Goal: Task Accomplishment & Management: Manage account settings

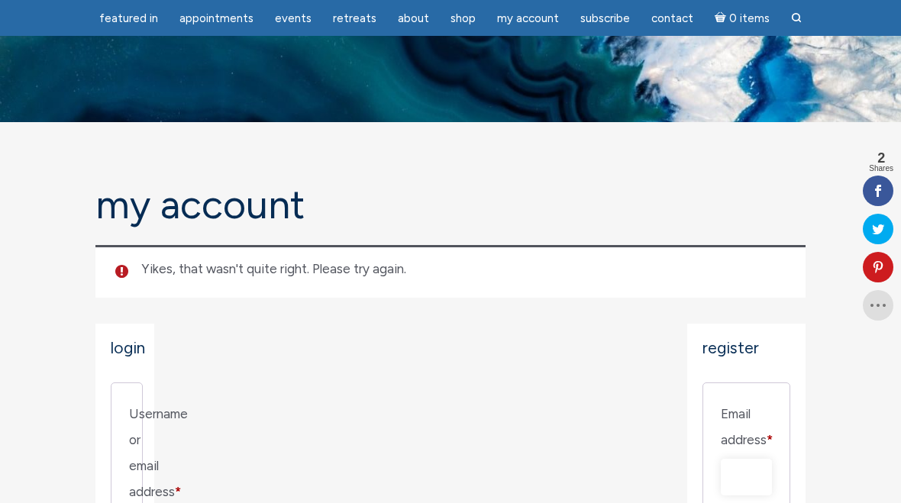
scroll to position [189, 0]
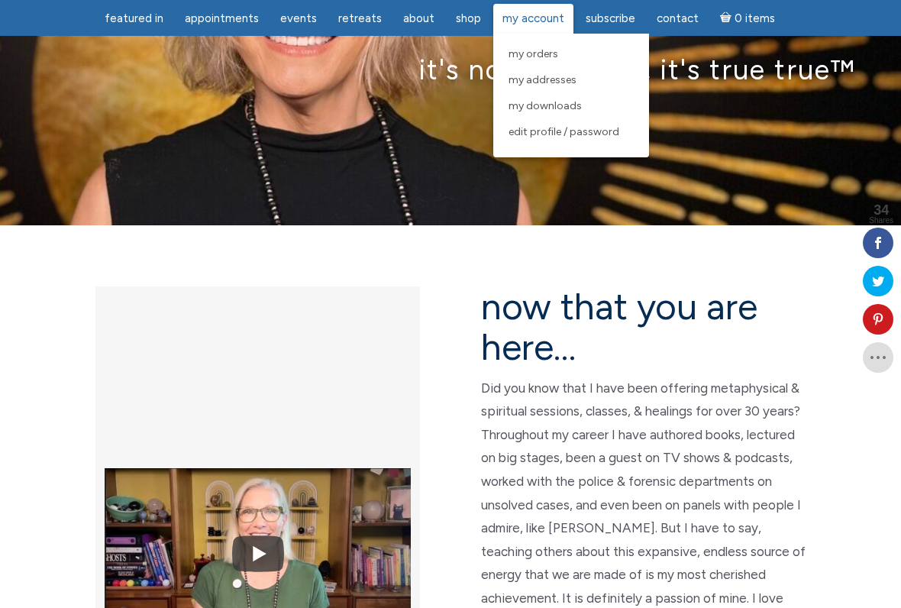
scroll to position [186, 0]
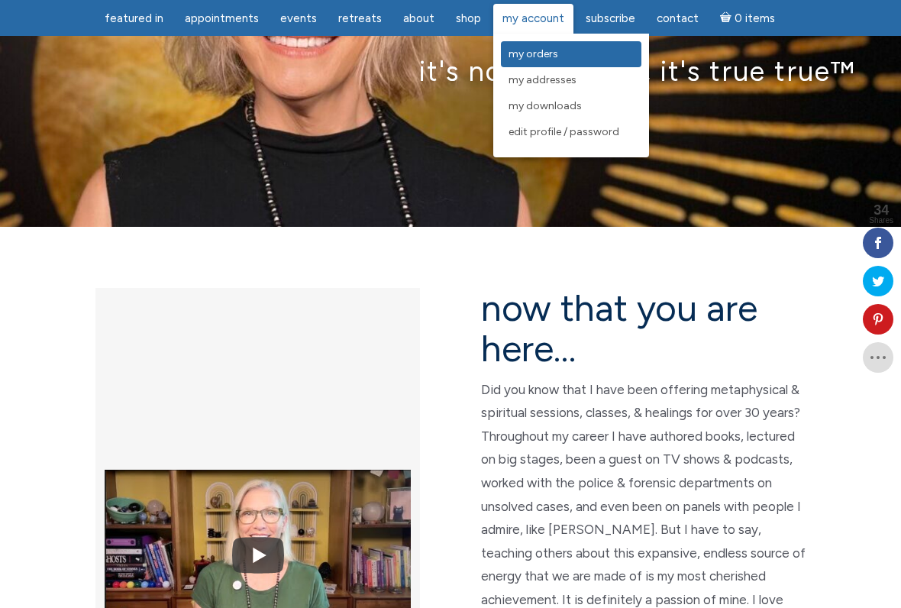
click at [544, 50] on span "My Orders" at bounding box center [534, 53] width 50 height 13
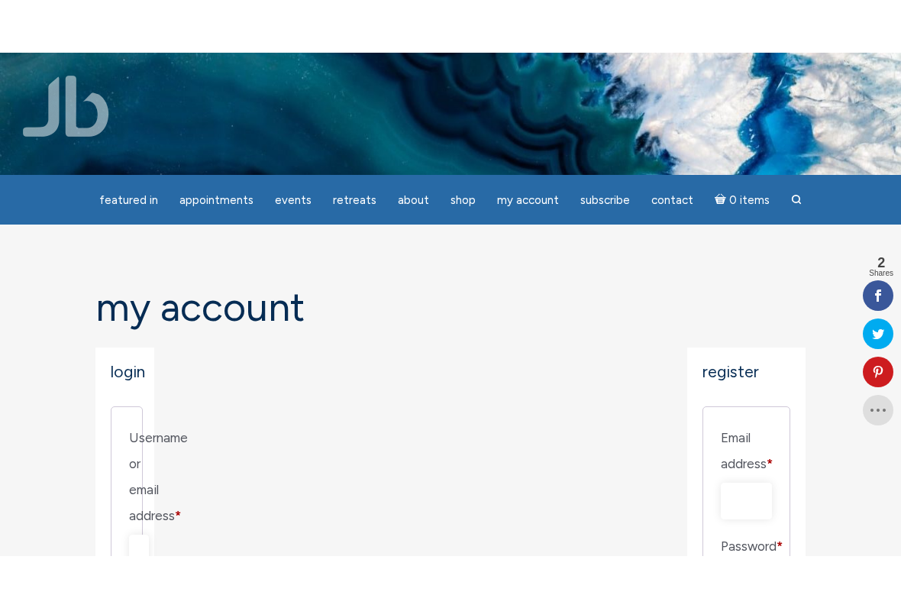
scroll to position [60, 0]
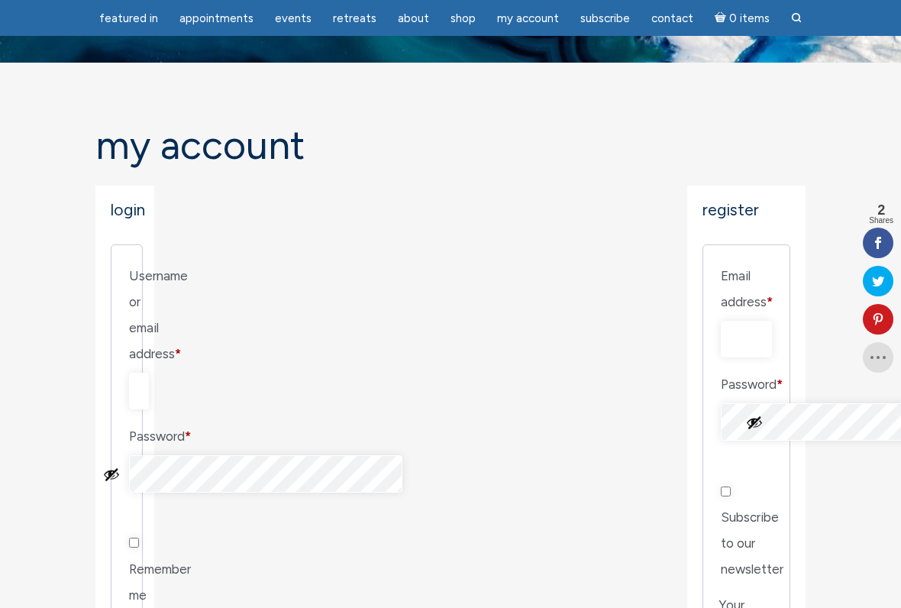
click at [149, 373] on input "Username or email address * Required" at bounding box center [139, 391] width 20 height 37
type input "L"
type input "louise9clemont@gmail.com"
click at [120, 466] on button "Show password" at bounding box center [111, 474] width 17 height 17
click at [139, 503] on input "Remember me" at bounding box center [134, 543] width 10 height 10
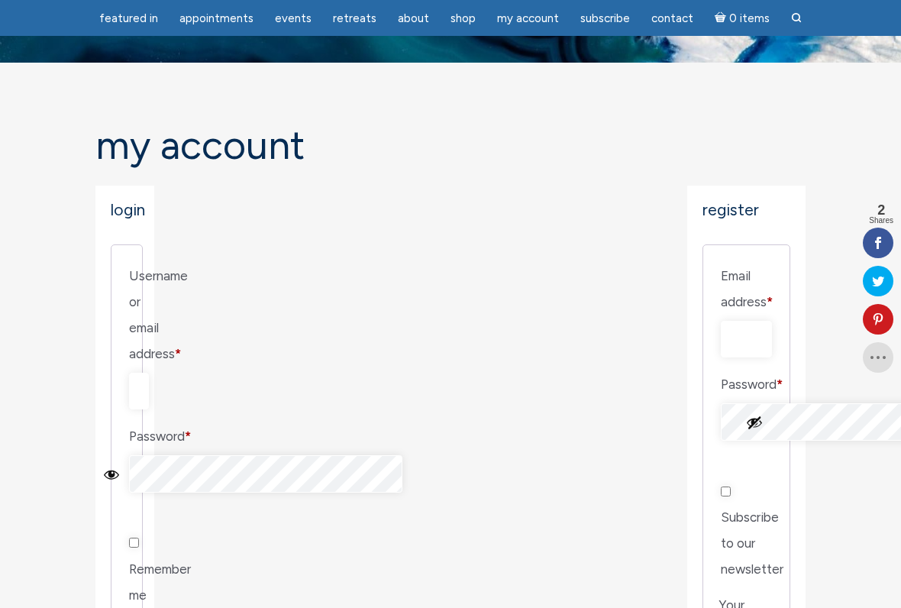
checkbox input "true"
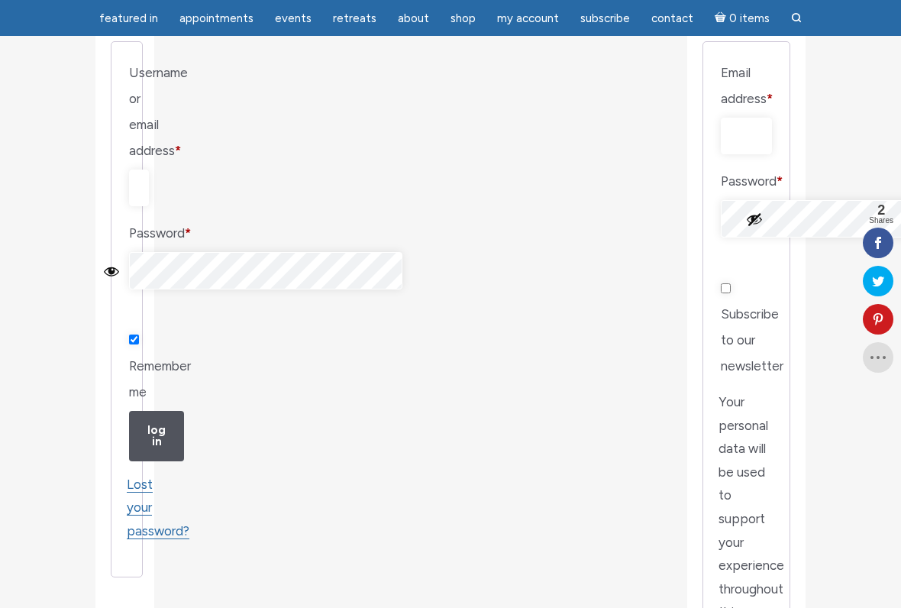
scroll to position [260, 0]
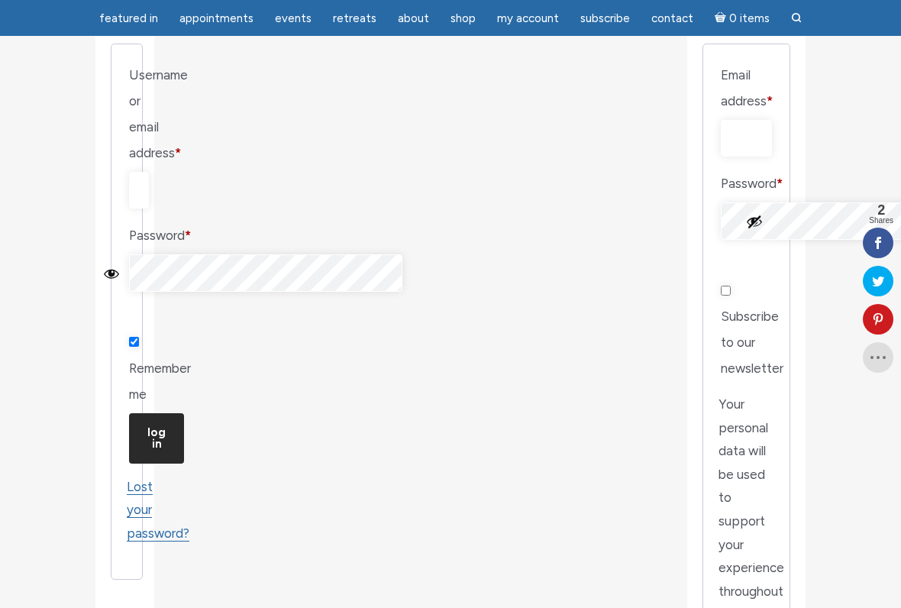
click at [163, 413] on button "Log in" at bounding box center [156, 438] width 55 height 50
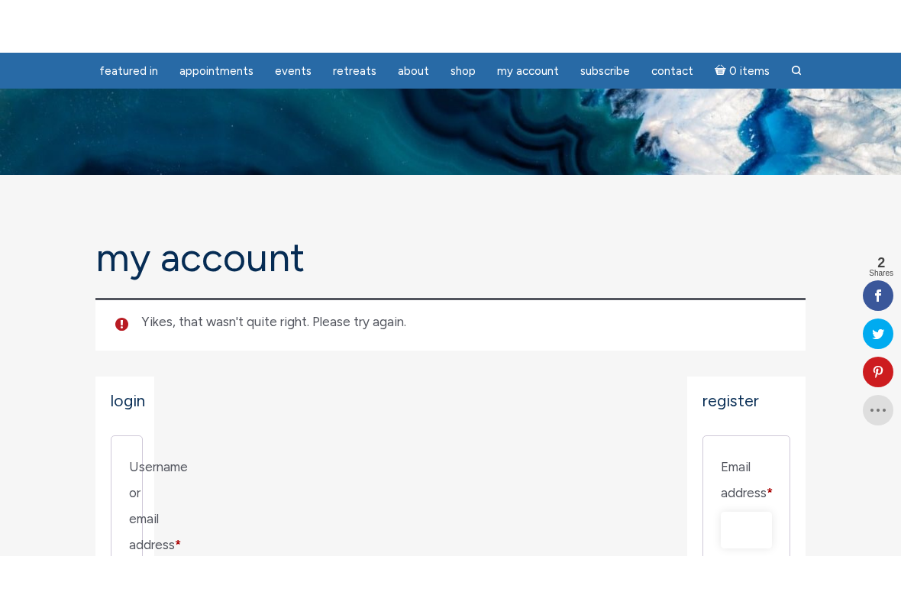
scroll to position [186, 0]
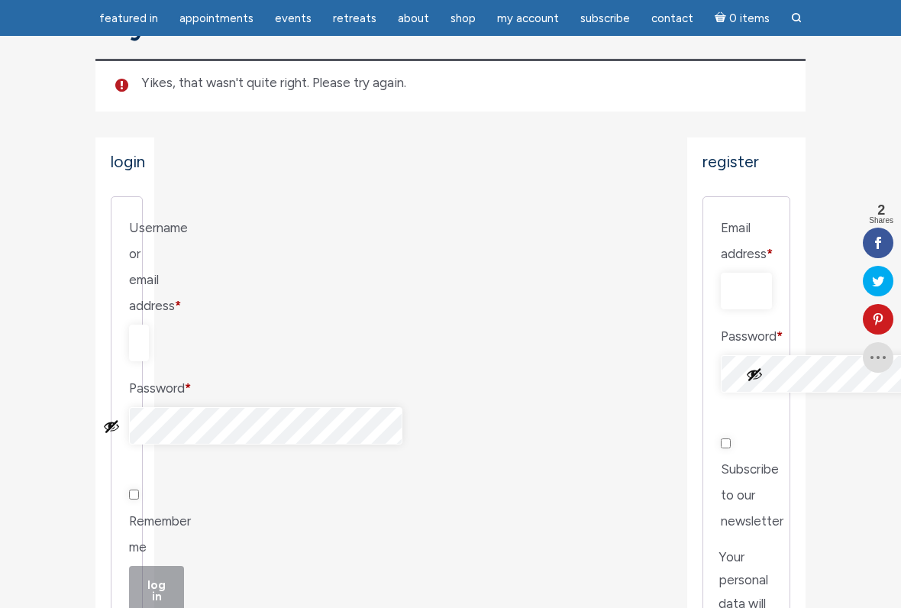
click at [120, 418] on button "Show password" at bounding box center [111, 426] width 17 height 17
click at [160, 503] on button "Log in" at bounding box center [156, 591] width 55 height 50
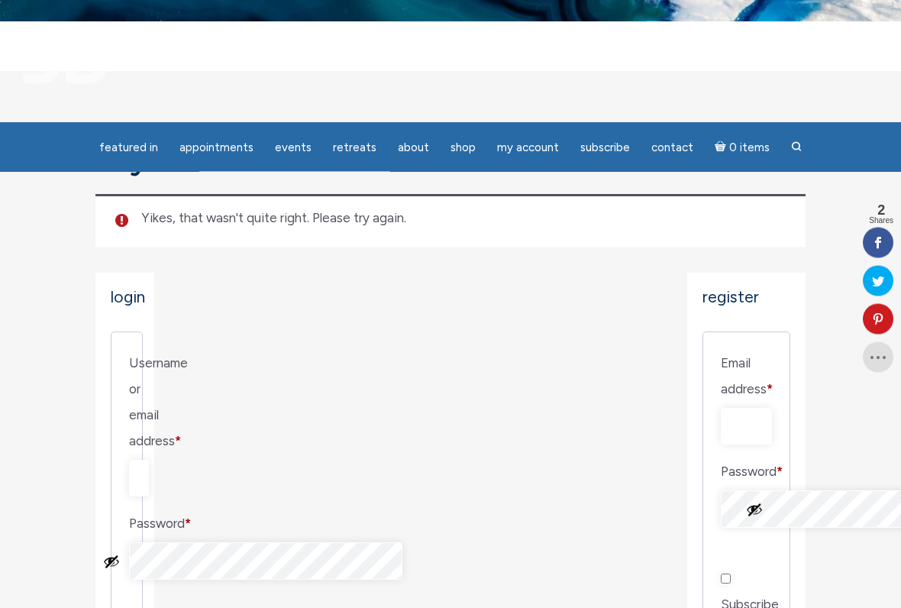
scroll to position [101, 0]
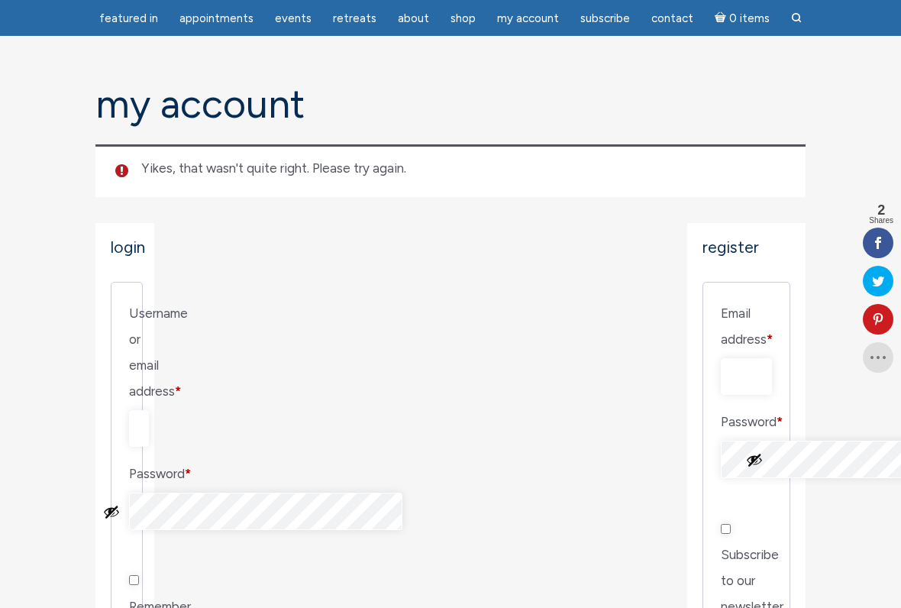
click at [149, 410] on input "[EMAIL_ADDRESS][DOMAIN_NAME]" at bounding box center [139, 428] width 20 height 37
type input "louise9clermont@gmail.com"
click at [120, 503] on button "Show password" at bounding box center [111, 511] width 17 height 17
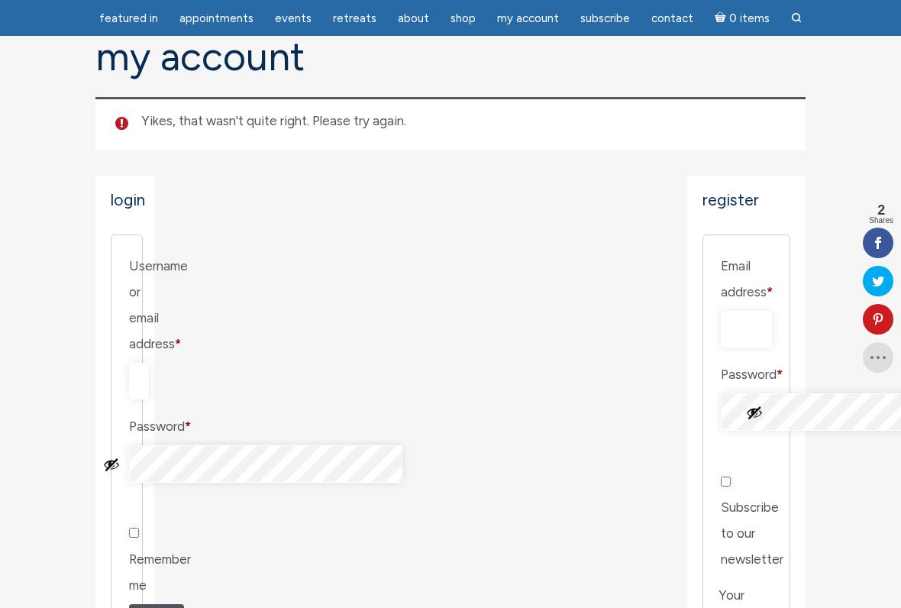
scroll to position [147, 0]
click at [120, 457] on button "Show password" at bounding box center [111, 465] width 17 height 17
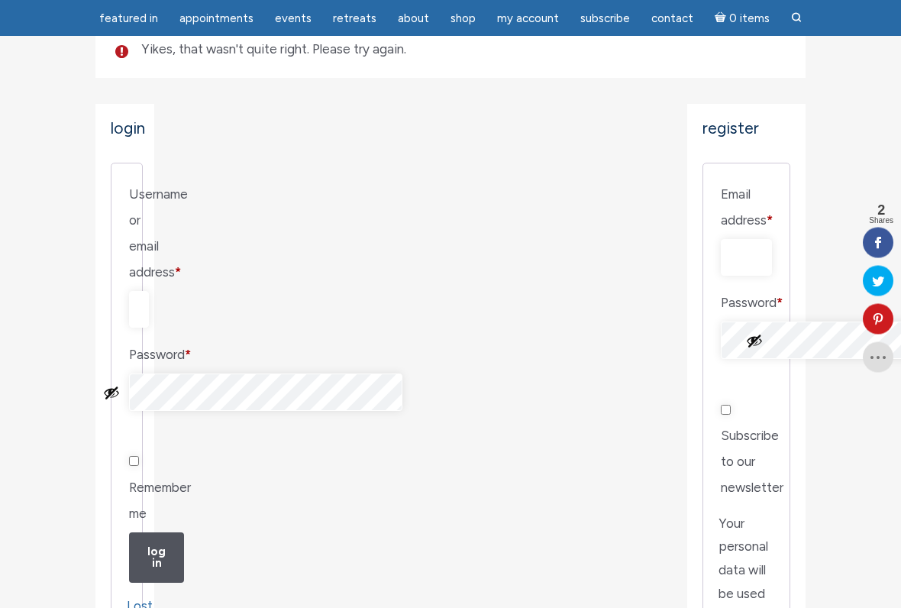
scroll to position [220, 0]
click at [120, 384] on button "Show password" at bounding box center [111, 392] width 17 height 17
click at [165, 503] on button "Log in" at bounding box center [156, 557] width 55 height 50
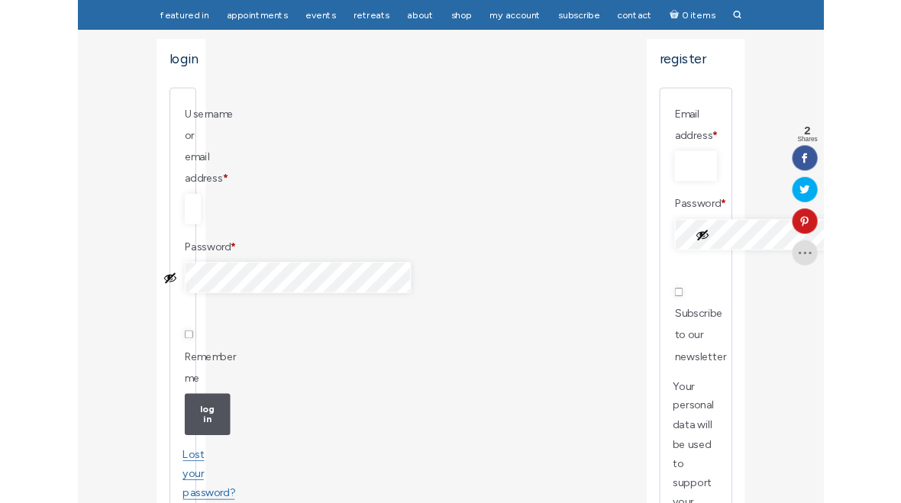
scroll to position [319, 0]
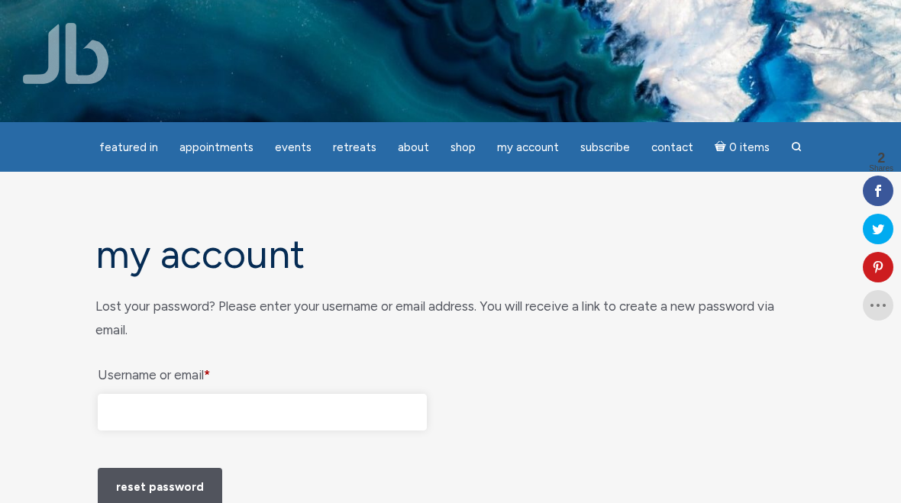
click at [121, 410] on input "Username or email * Required" at bounding box center [262, 412] width 329 height 37
type input "L"
type input "[EMAIL_ADDRESS][DOMAIN_NAME]"
click at [156, 503] on button "Reset password" at bounding box center [160, 487] width 124 height 39
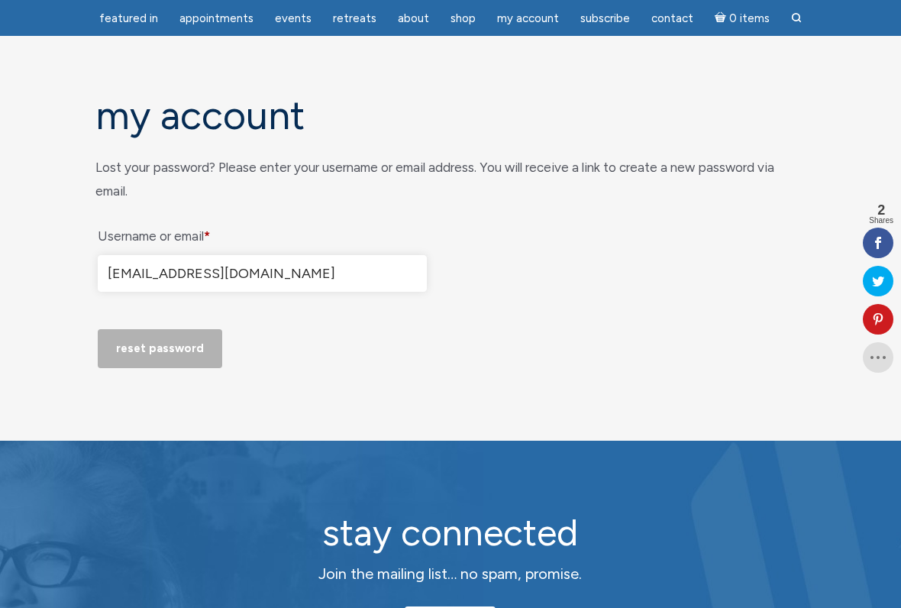
scroll to position [92, 0]
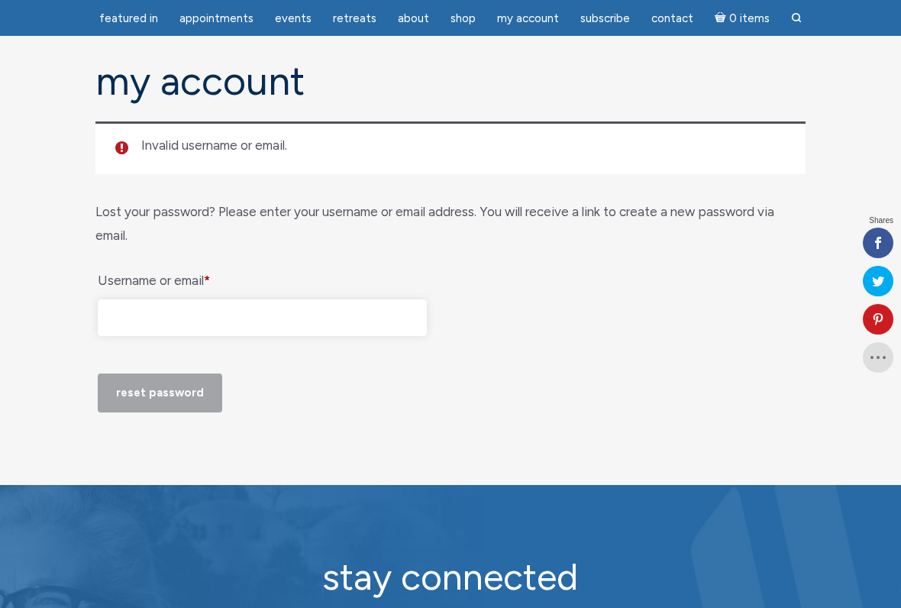
scroll to position [123, 0]
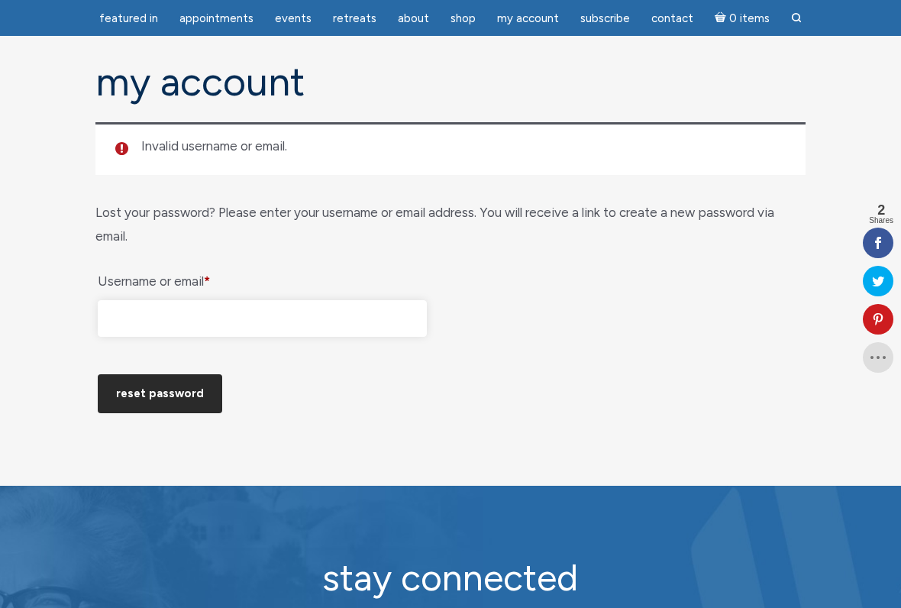
click at [157, 413] on button "Reset password" at bounding box center [160, 393] width 124 height 39
type input "L"
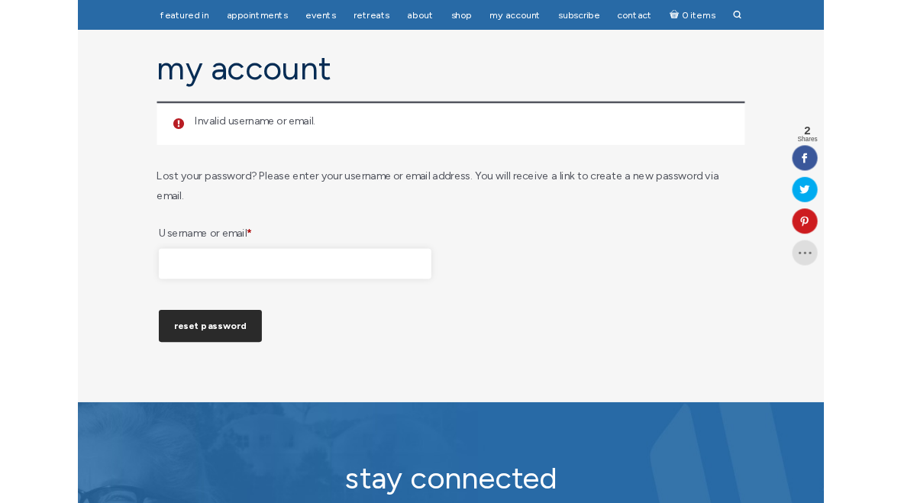
scroll to position [166, 0]
